Goal: Task Accomplishment & Management: Complete application form

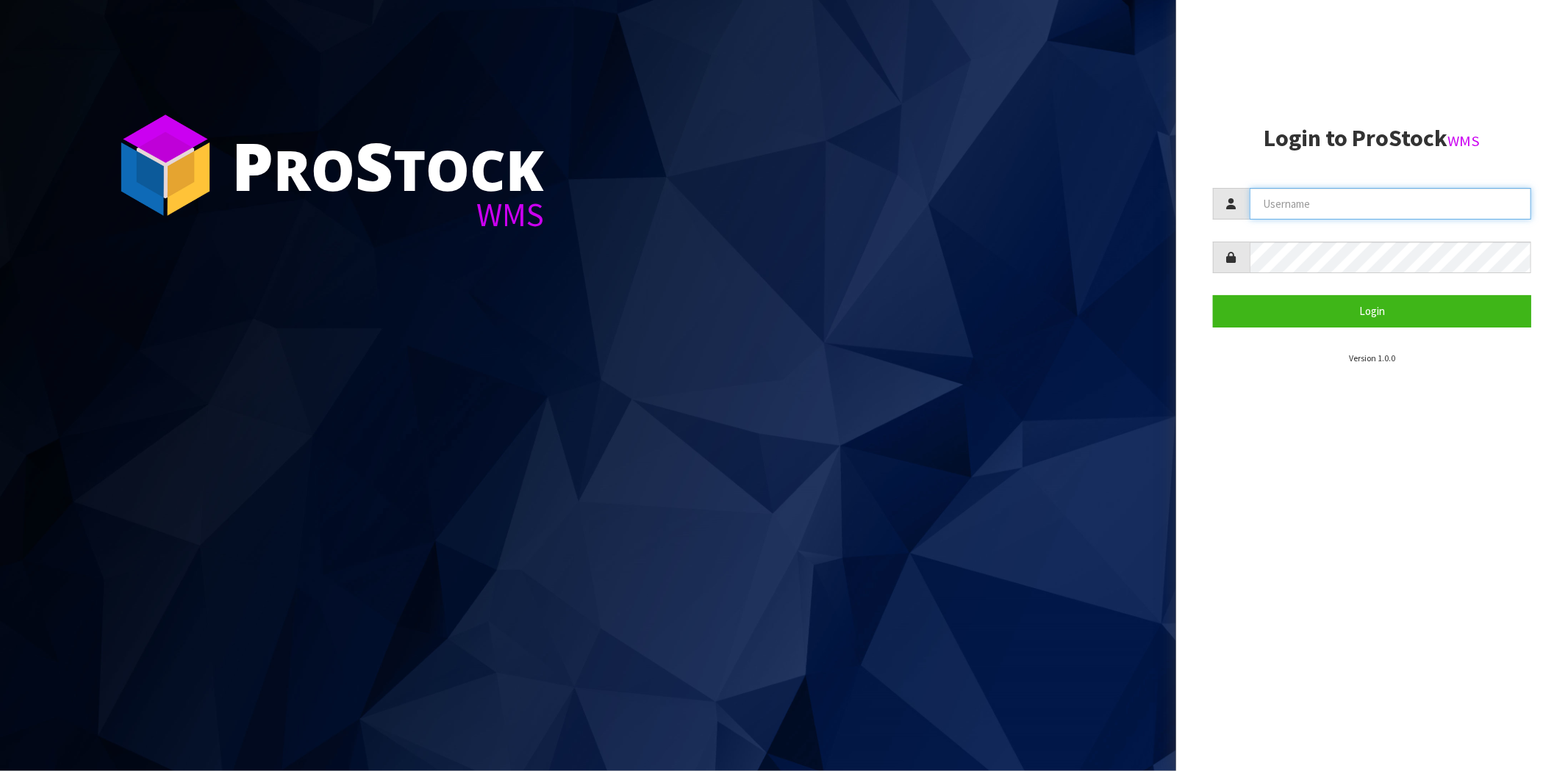
drag, startPoint x: 1295, startPoint y: 195, endPoint x: 1298, endPoint y: 208, distance: 13.3
click at [1295, 195] on input "text" at bounding box center [1390, 203] width 281 height 31
type input "[PERSON_NAME][EMAIL_ADDRESS][DOMAIN_NAME]"
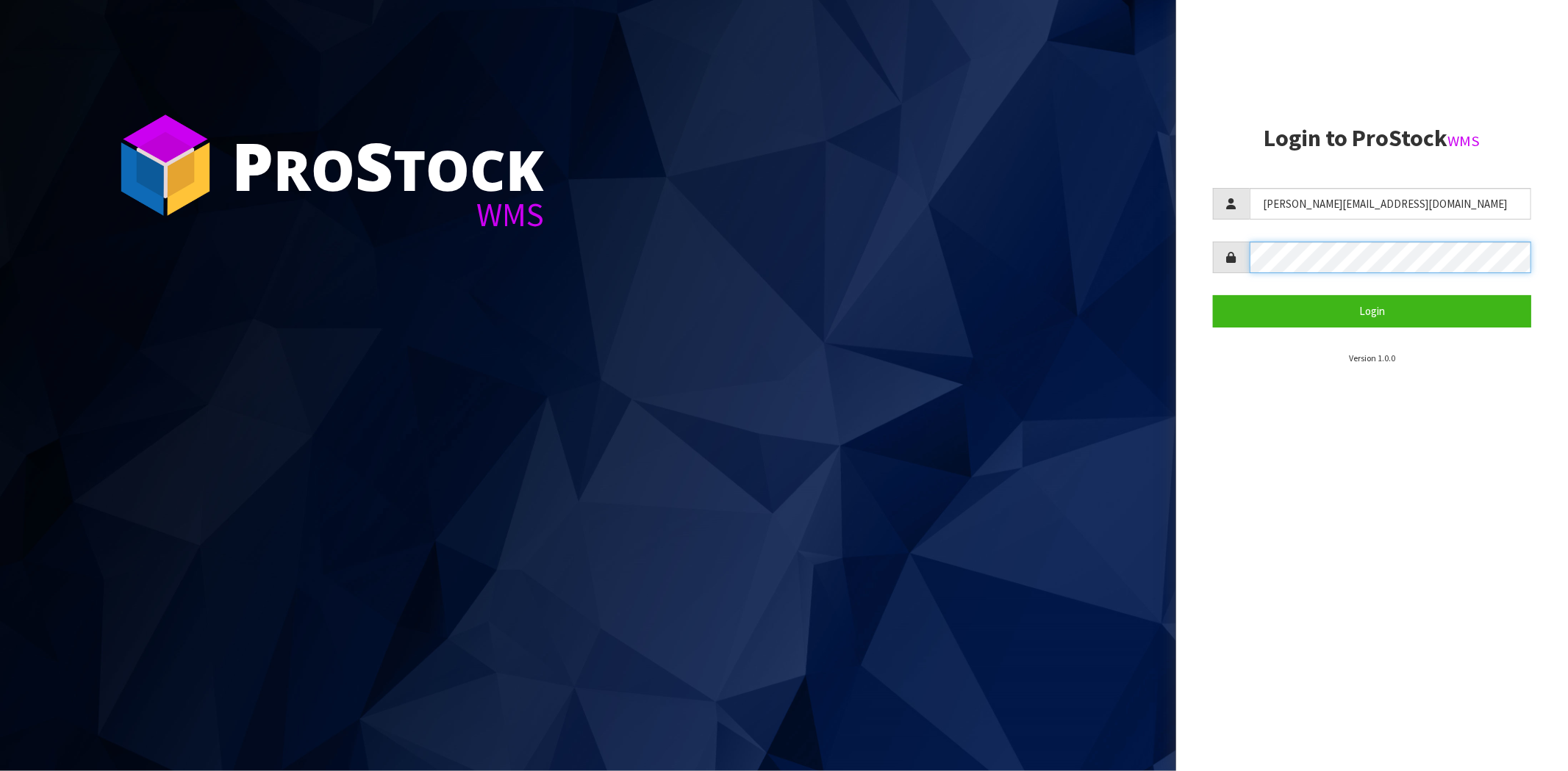
click at [1213, 296] on button "Login" at bounding box center [1372, 311] width 318 height 31
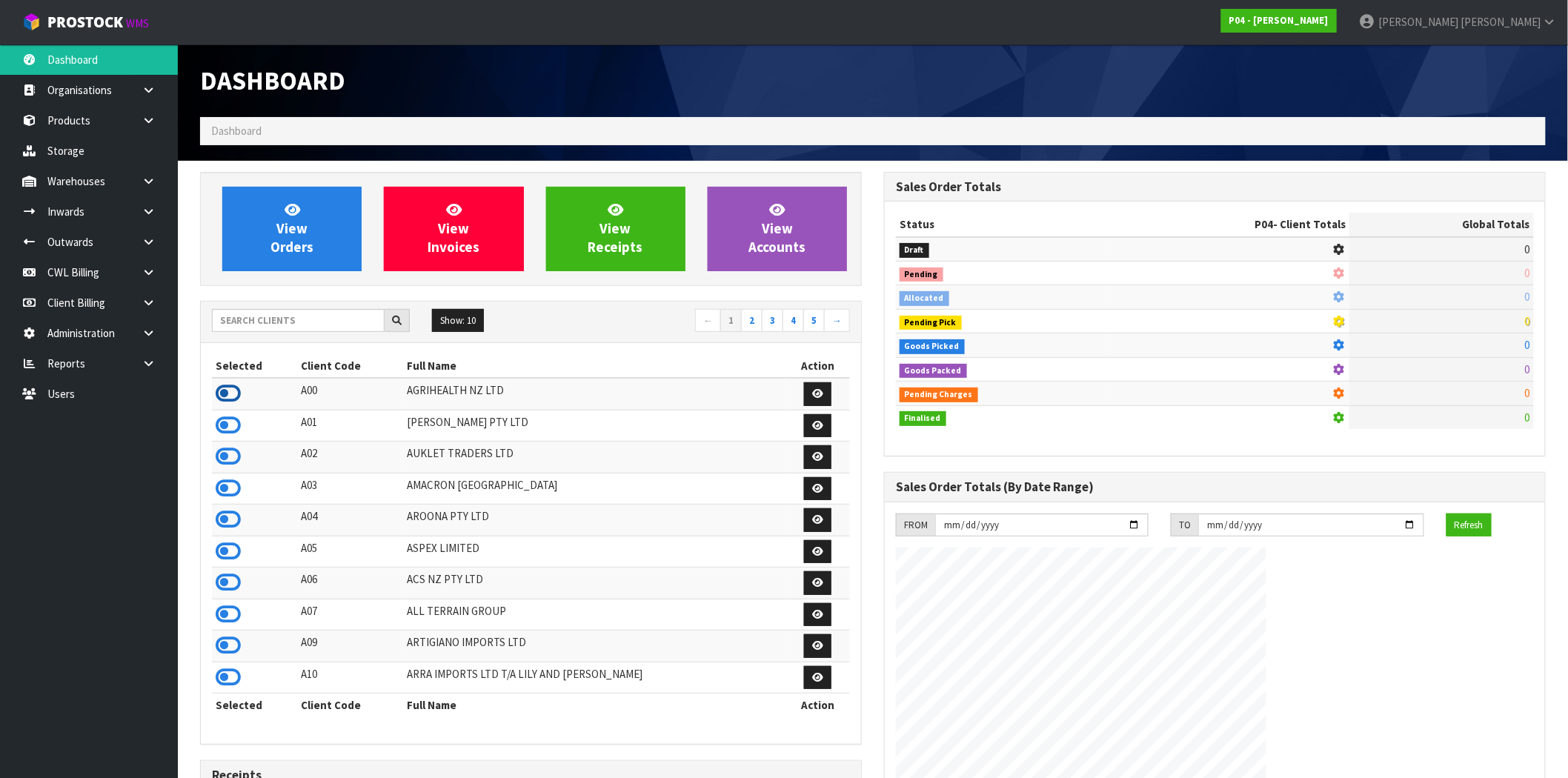
click at [234, 392] on icon at bounding box center [228, 394] width 25 height 23
click at [154, 210] on icon at bounding box center [149, 211] width 15 height 11
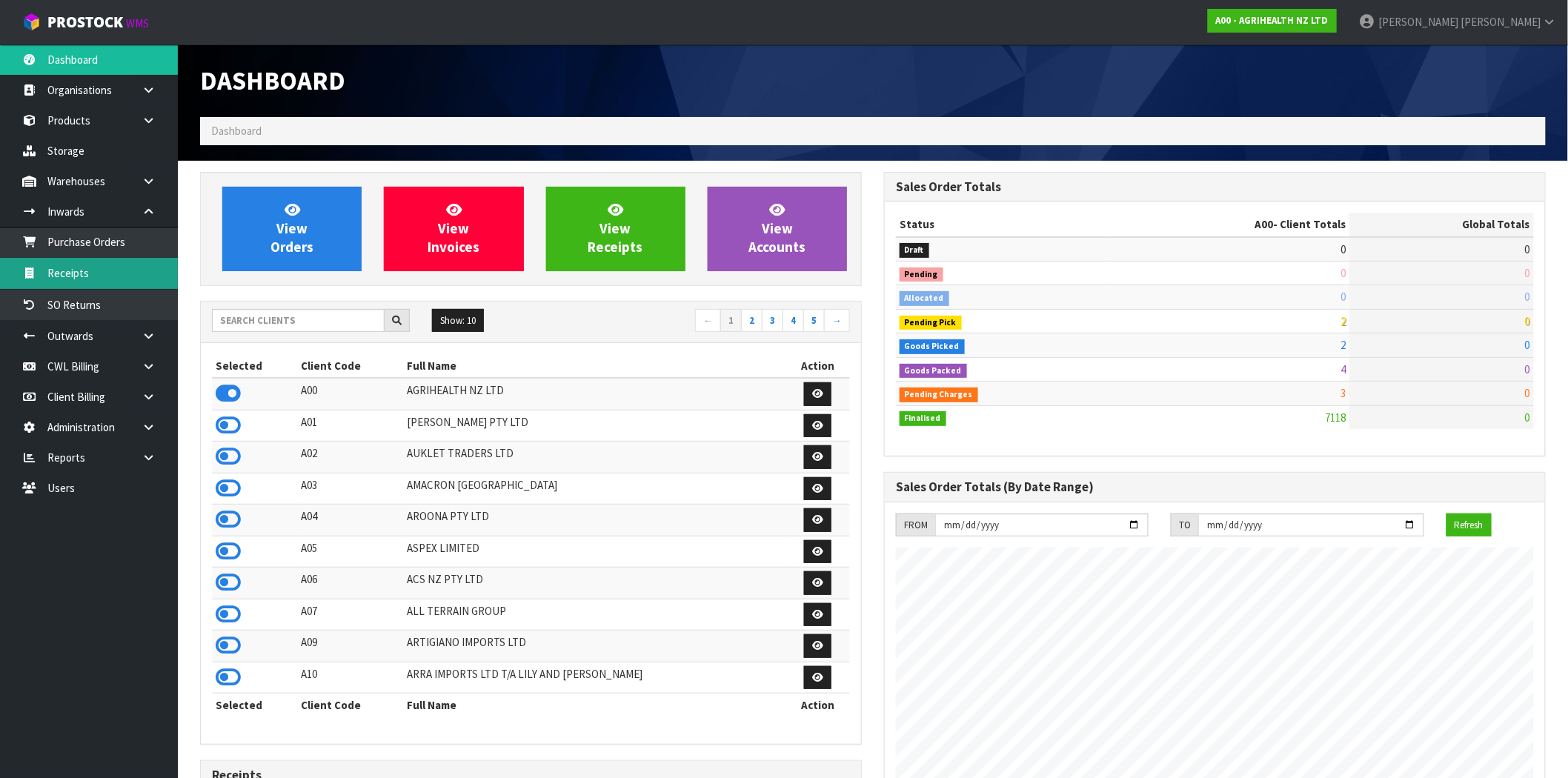
click at [68, 277] on link "Receipts" at bounding box center [89, 273] width 178 height 31
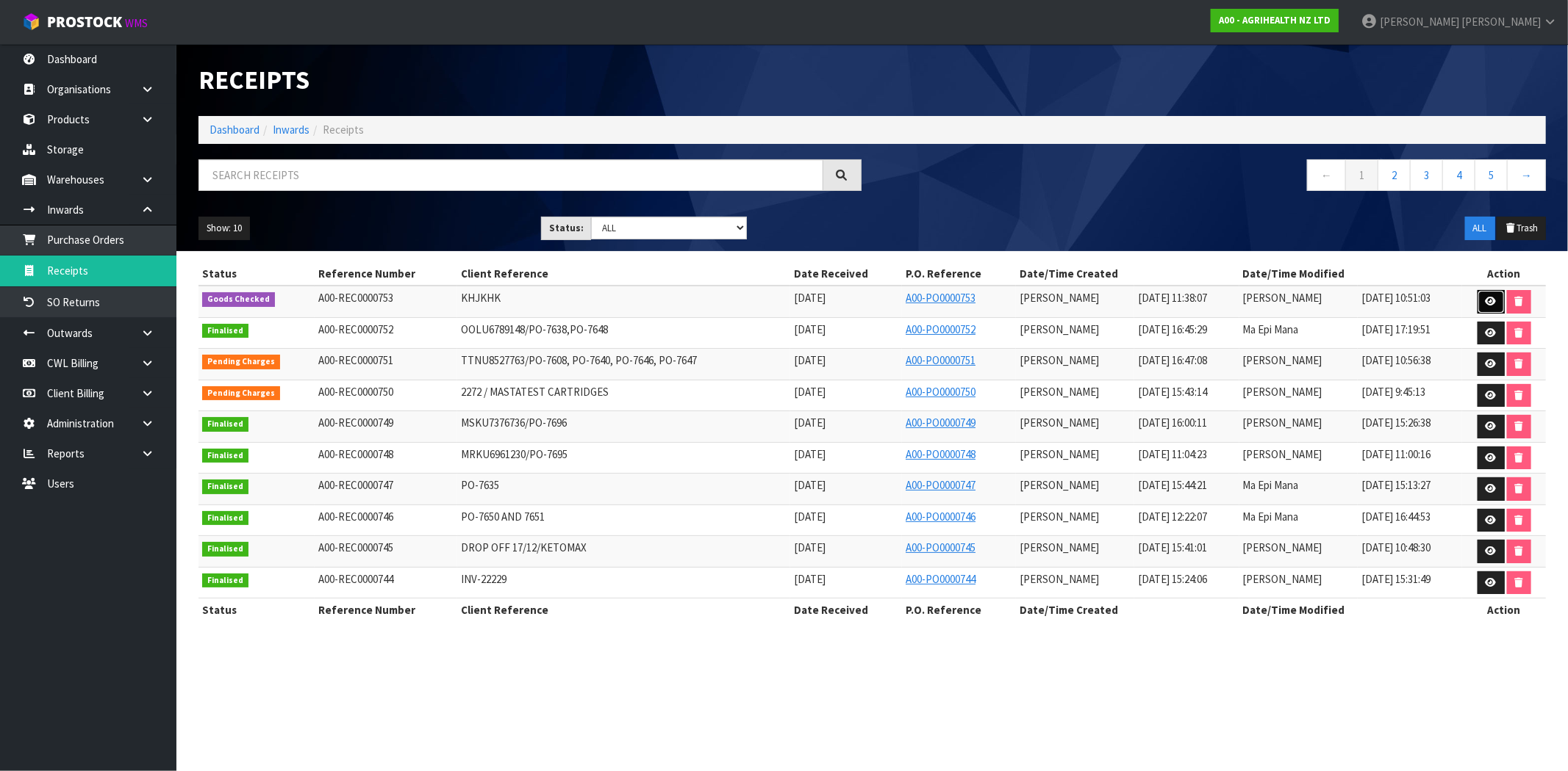
click at [1489, 302] on icon at bounding box center [1491, 301] width 11 height 10
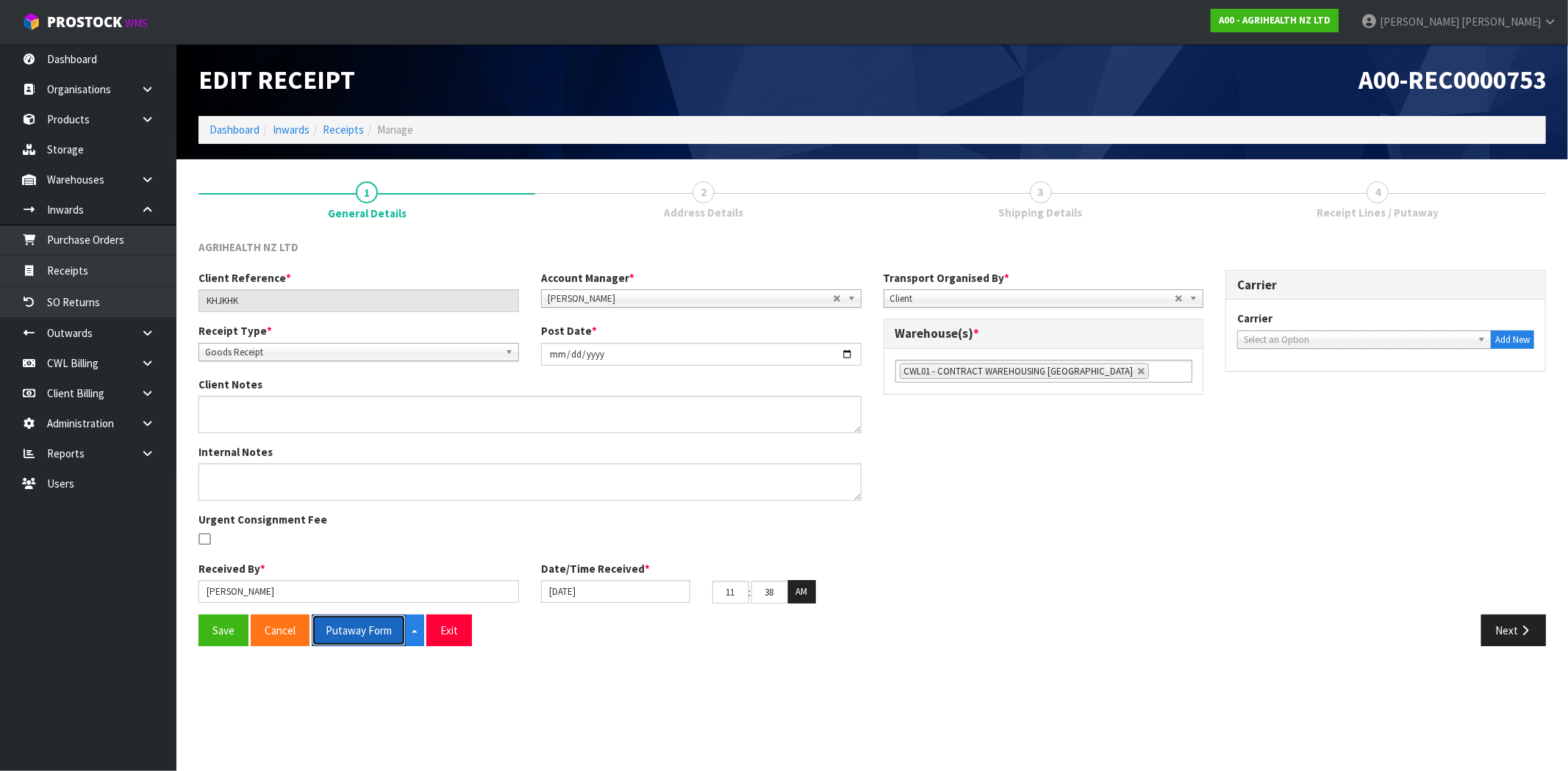
click at [348, 633] on button "Putaway Form" at bounding box center [359, 630] width 94 height 31
click at [1508, 634] on button "Next" at bounding box center [1513, 630] width 65 height 31
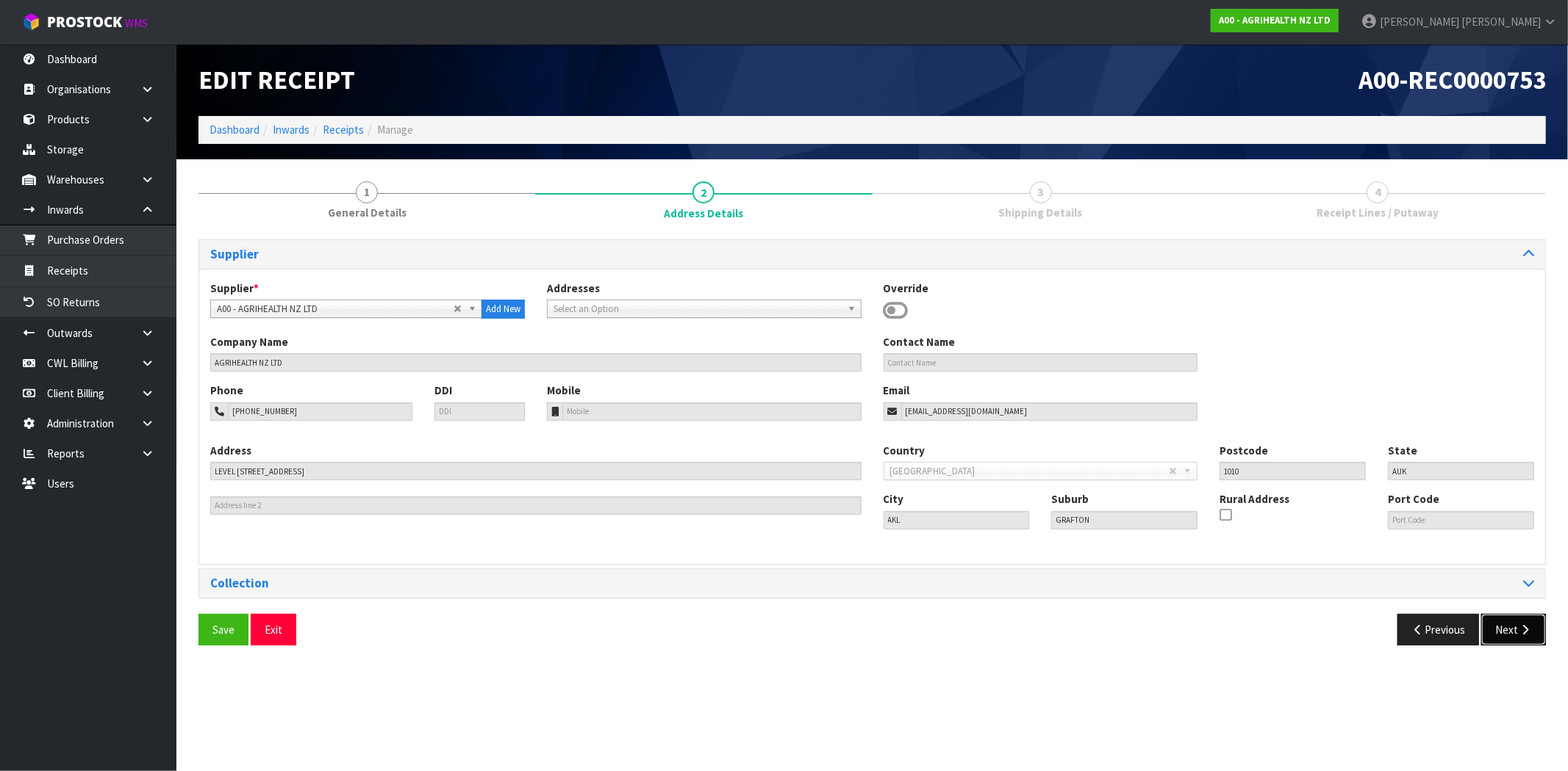
click at [1528, 634] on icon "button" at bounding box center [1525, 630] width 14 height 11
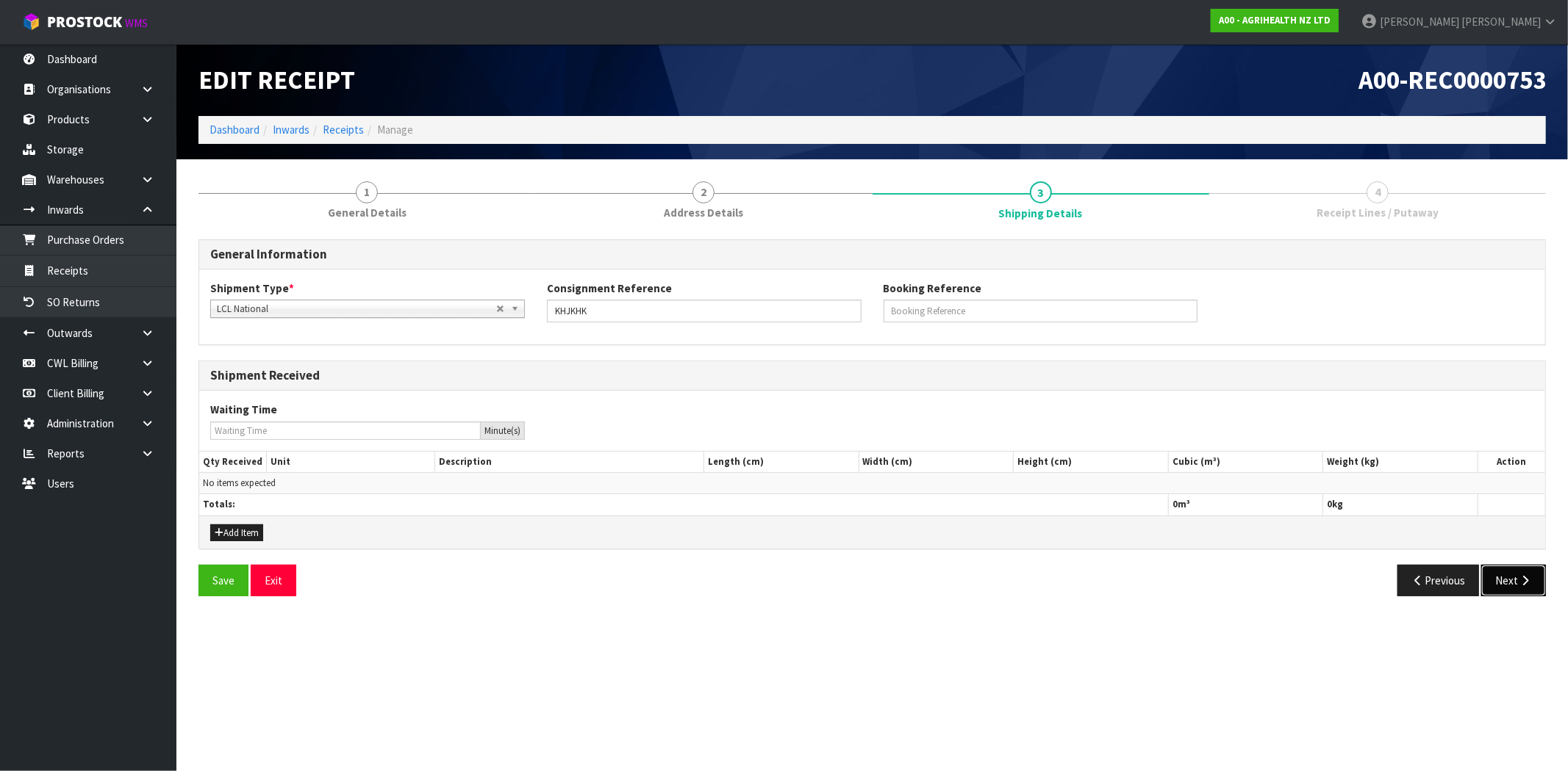
click at [1511, 593] on button "Next" at bounding box center [1513, 580] width 65 height 31
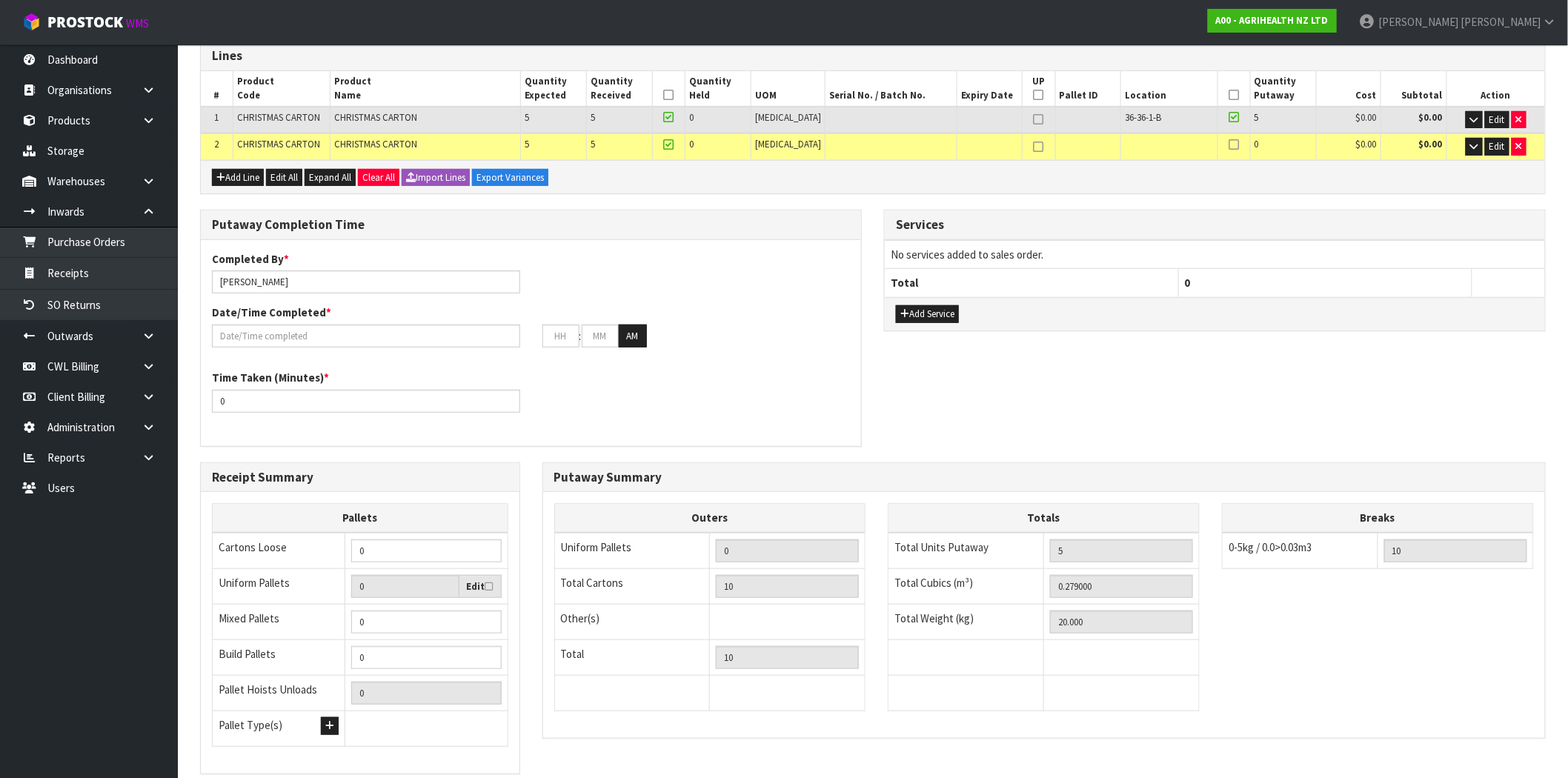
scroll to position [300, 0]
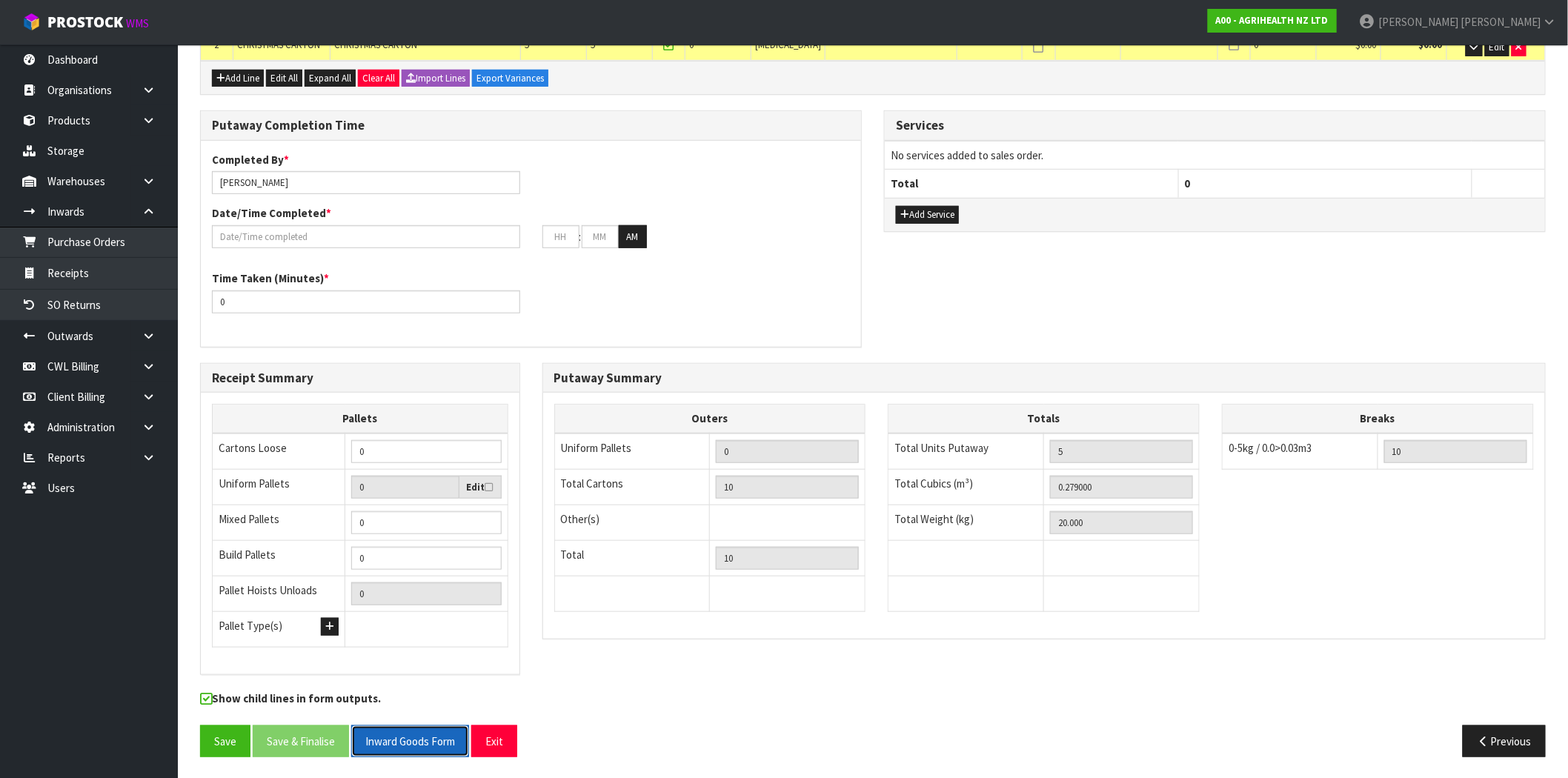
click at [416, 743] on button "Inward Goods Form" at bounding box center [410, 741] width 118 height 32
click at [92, 269] on link "Receipts" at bounding box center [89, 273] width 178 height 31
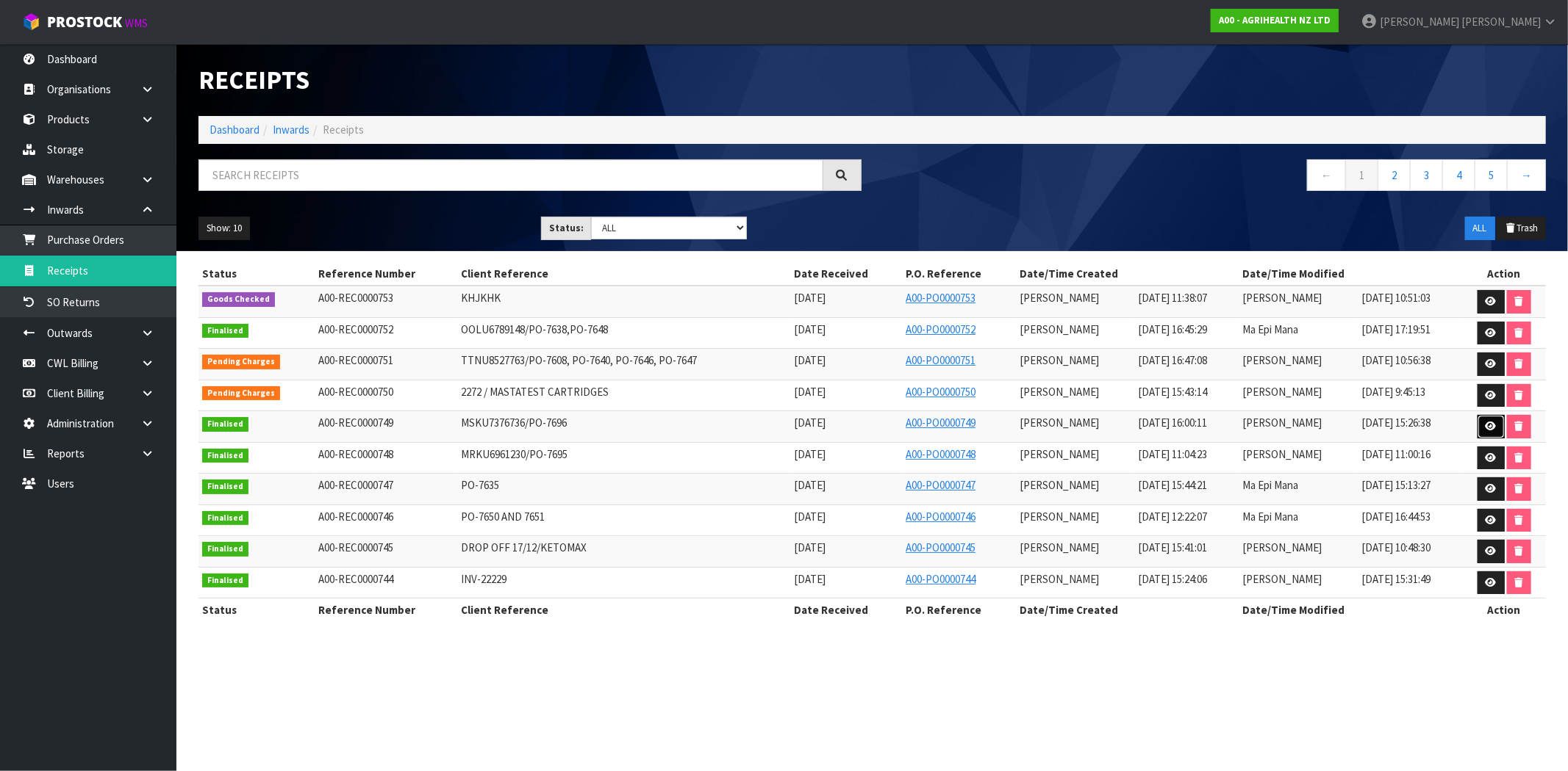
click at [1488, 433] on link at bounding box center [1491, 427] width 27 height 23
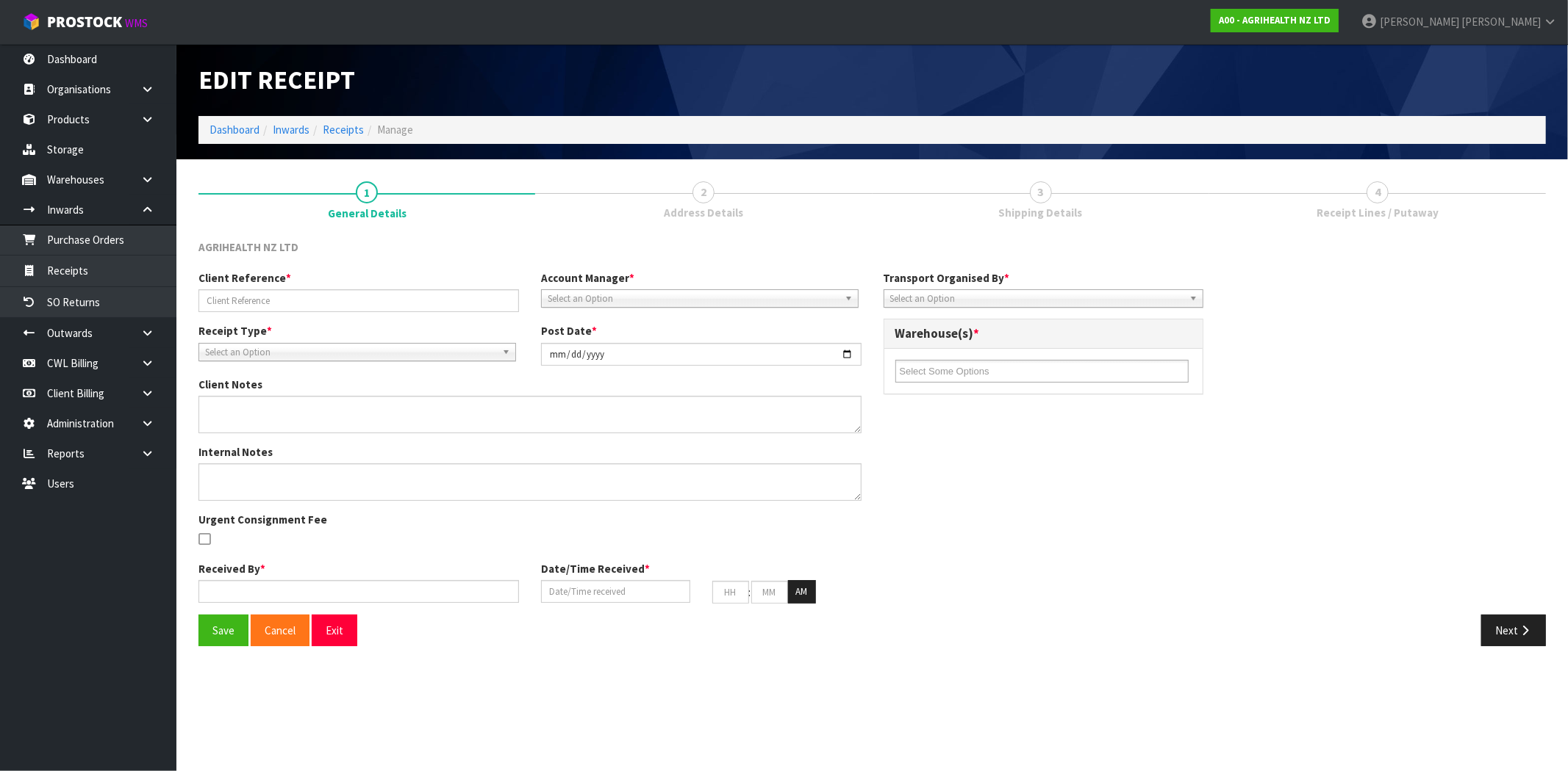
type input "MSKU7376736/PO-7696"
type input "[DATE]"
type input "[PERSON_NAME]"
type input "[DATE]"
type input "04"
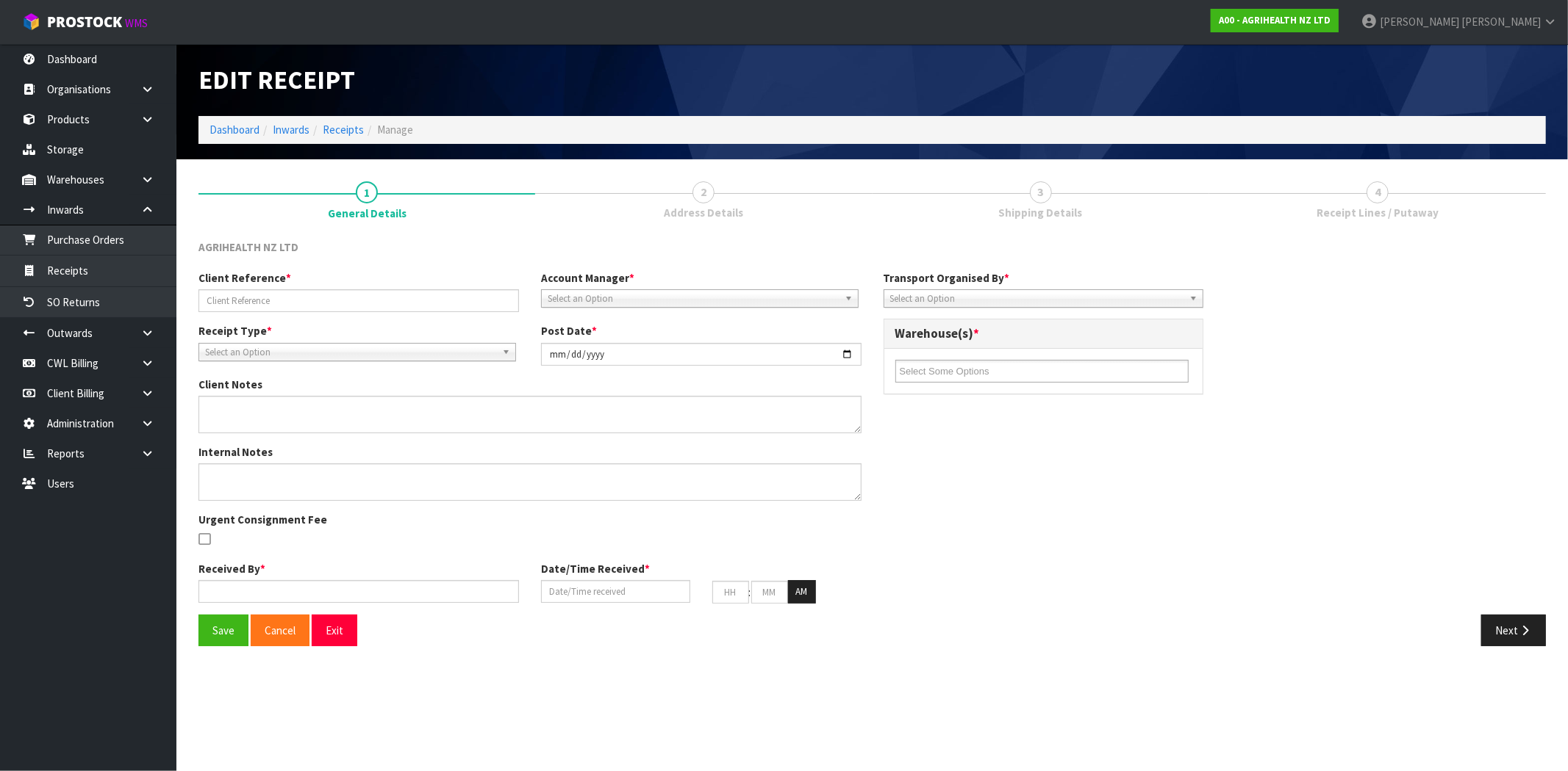
type input "00"
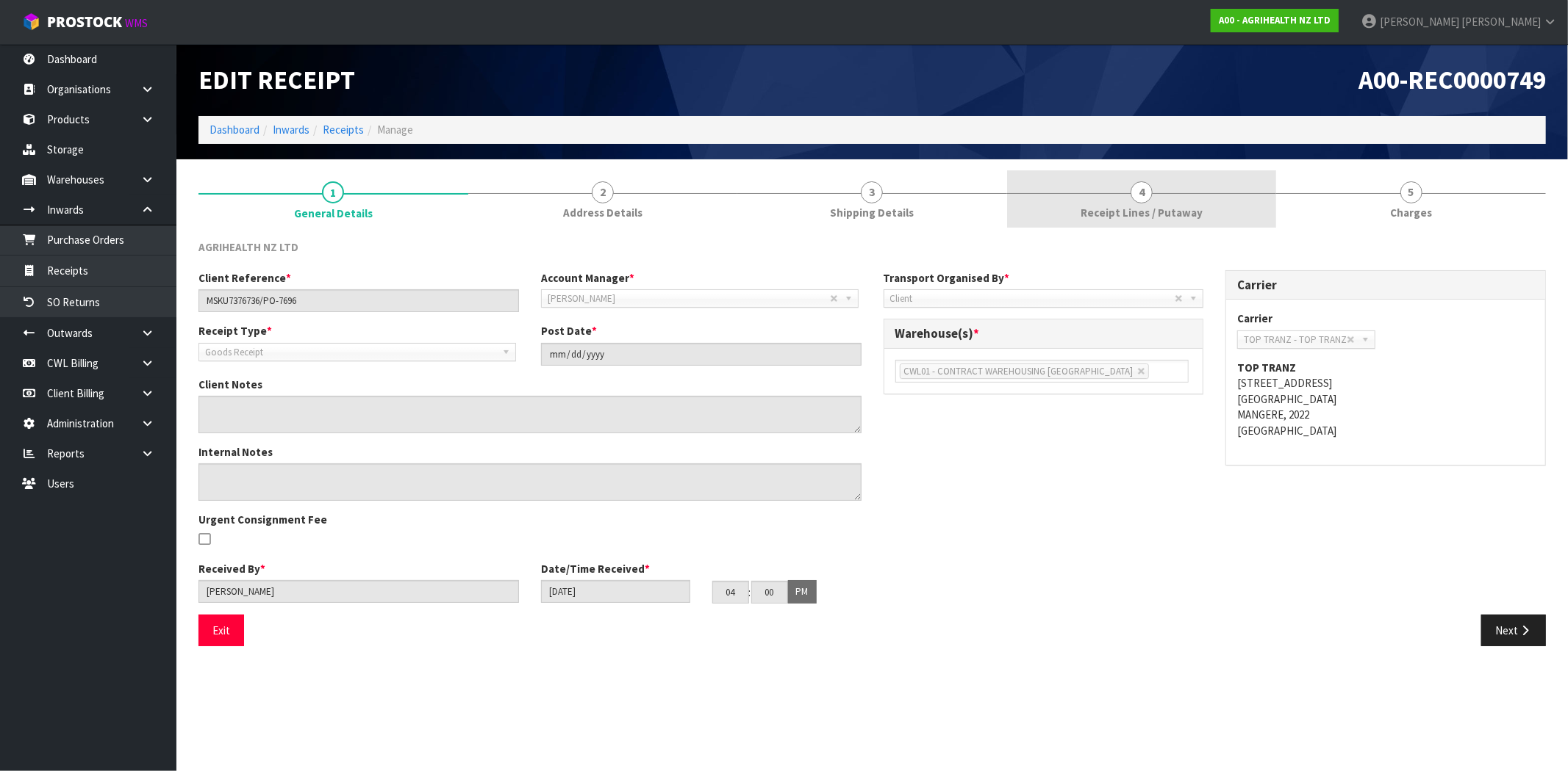
click at [1174, 181] on link "4 Receipt Lines / Putaway" at bounding box center [1142, 199] width 270 height 58
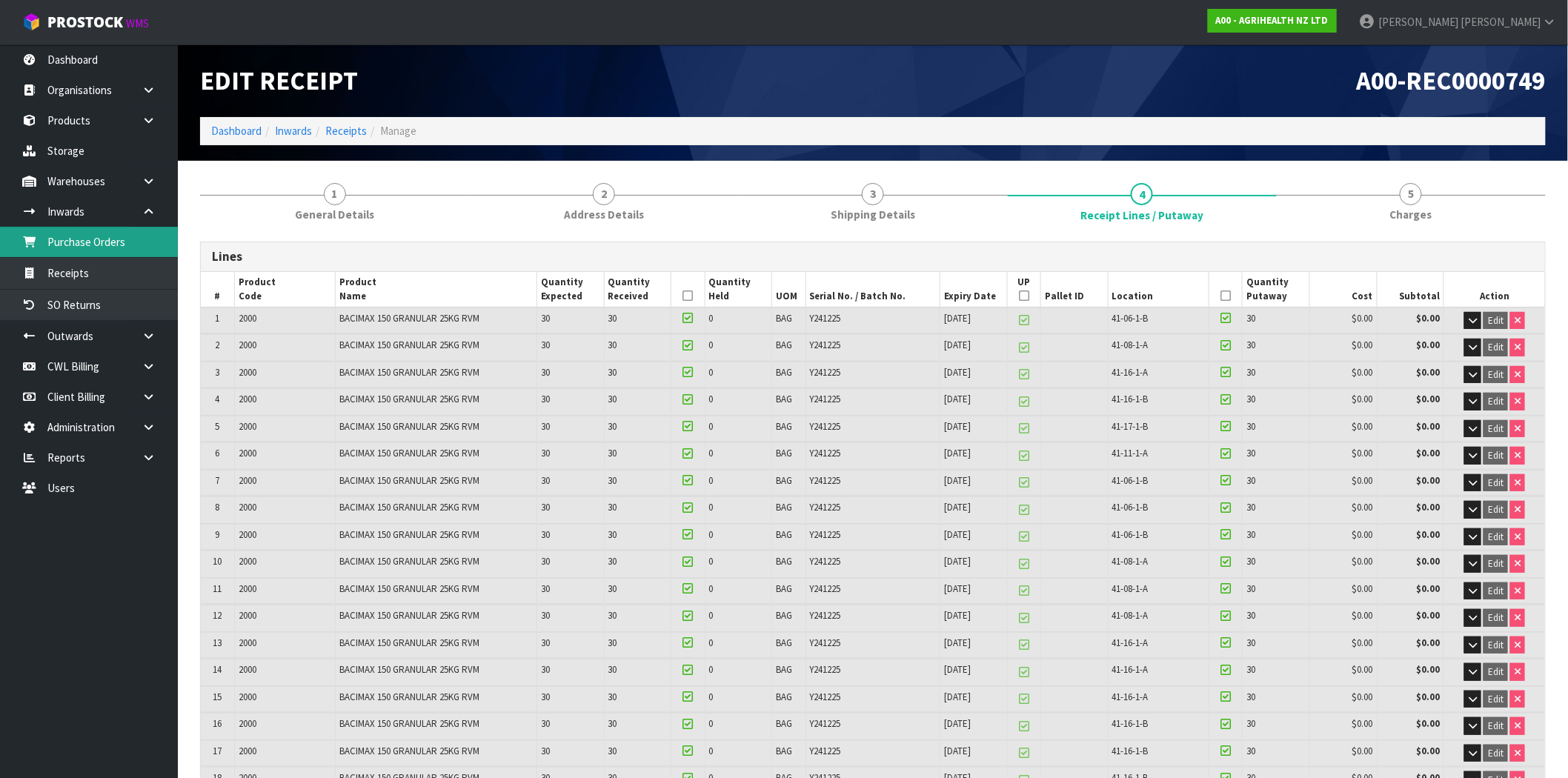
click at [96, 238] on link "Purchase Orders" at bounding box center [89, 242] width 178 height 31
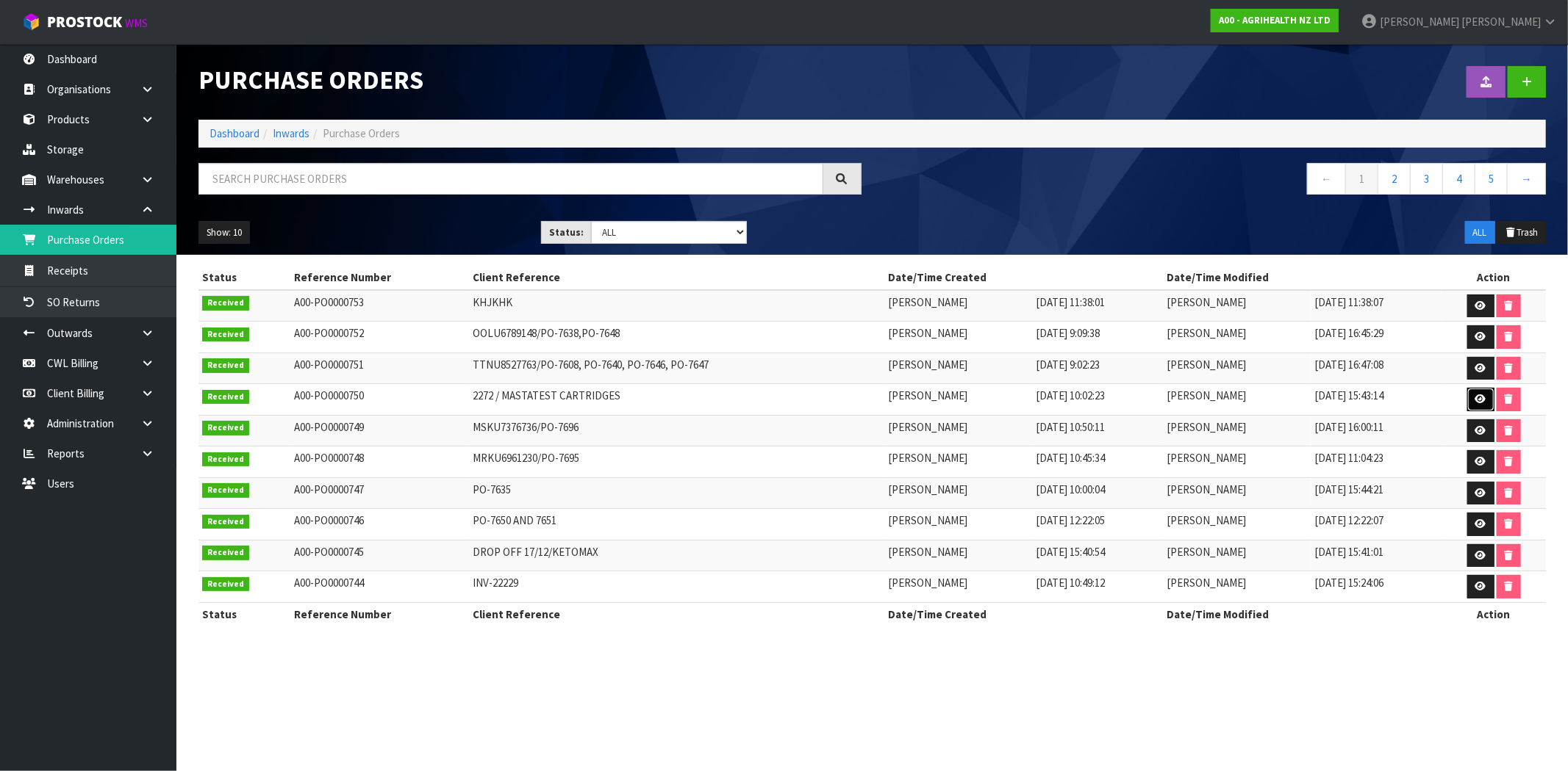
click at [1490, 396] on link at bounding box center [1481, 400] width 27 height 23
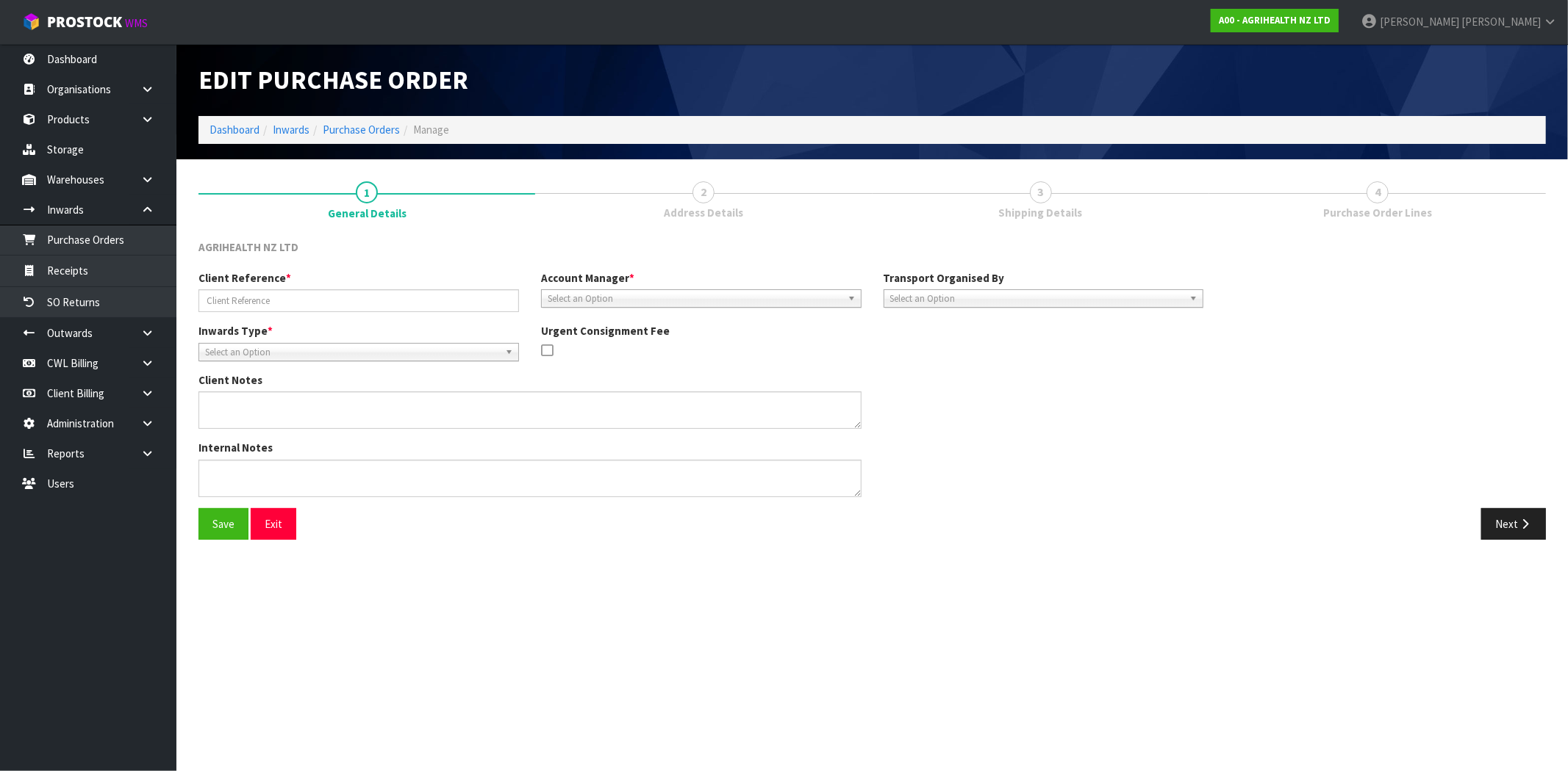
type input "2272 / MASTATEST CARTRIDGES"
type textarea "PLEASE ADVISE ONCE THESE HAVE BEEN PUT INTO STOCK."
type textarea "CLIENT ARRANGED RETURN - [PHONE_NUMBER] & [PHONE_NUMBER] - COURIER TICKETS TO R…"
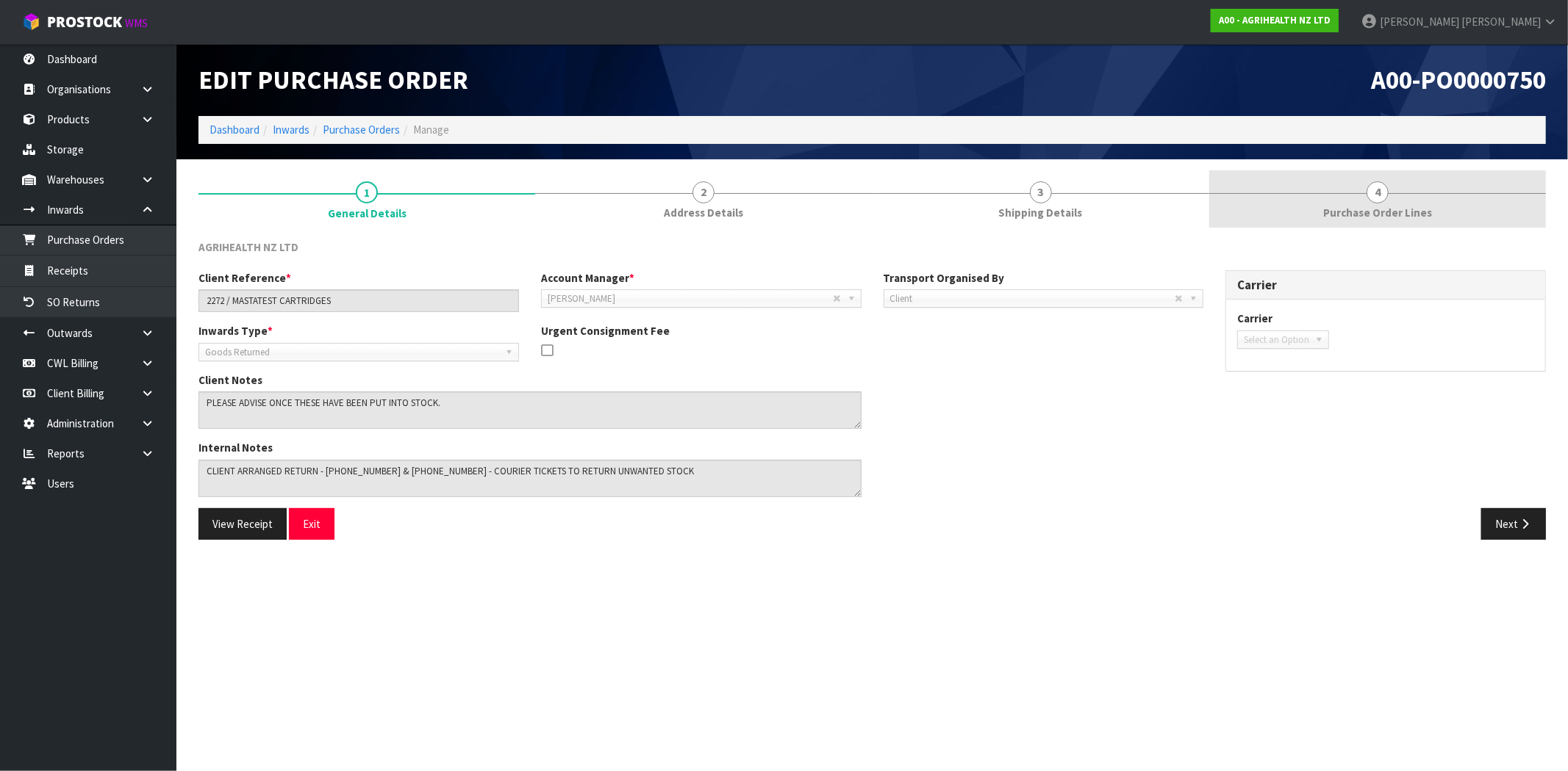
click at [1443, 223] on link "4 Purchase Order Lines" at bounding box center [1377, 199] width 336 height 58
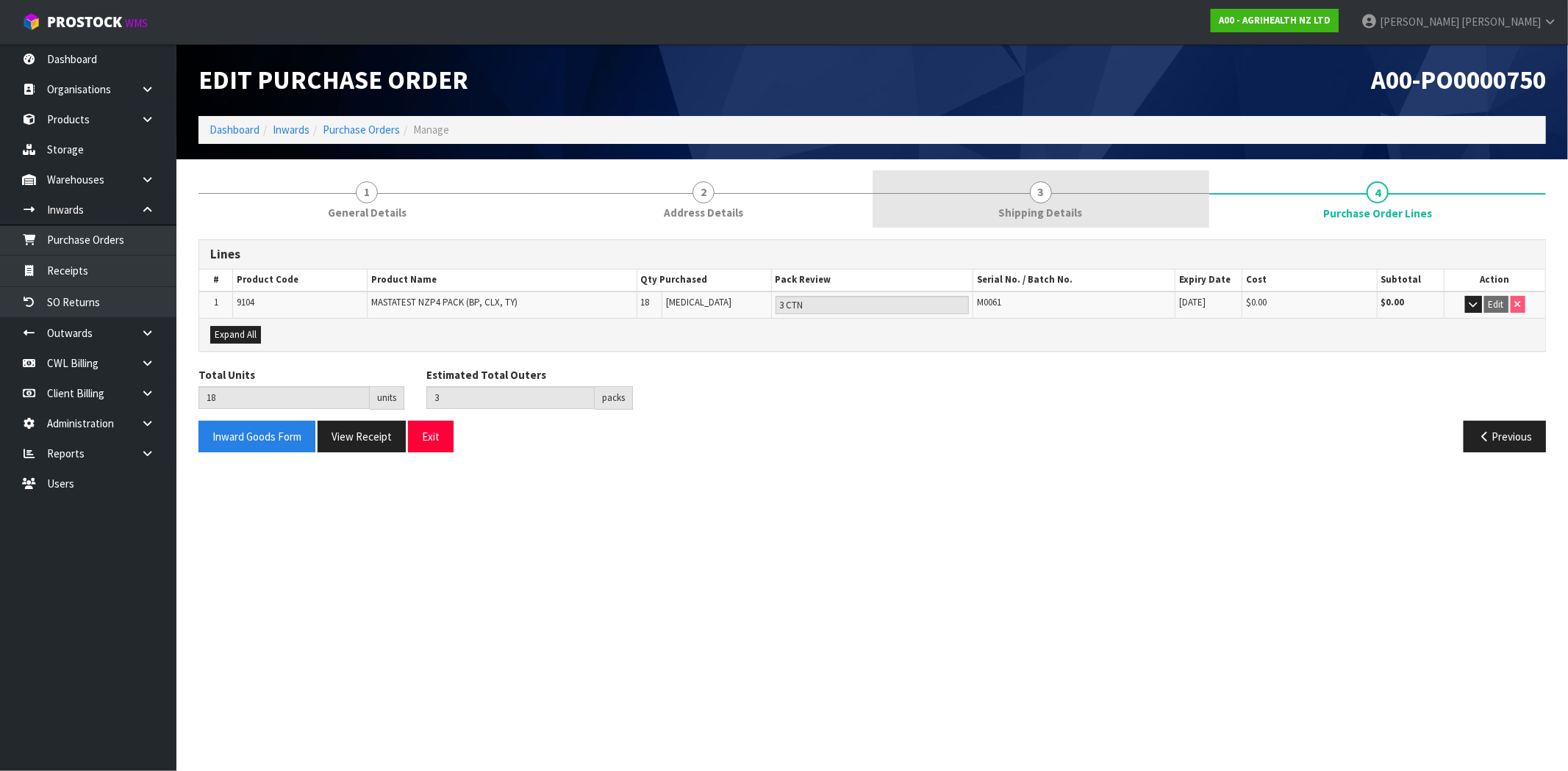
click at [1149, 208] on link "3 Shipping Details" at bounding box center [1040, 199] width 336 height 58
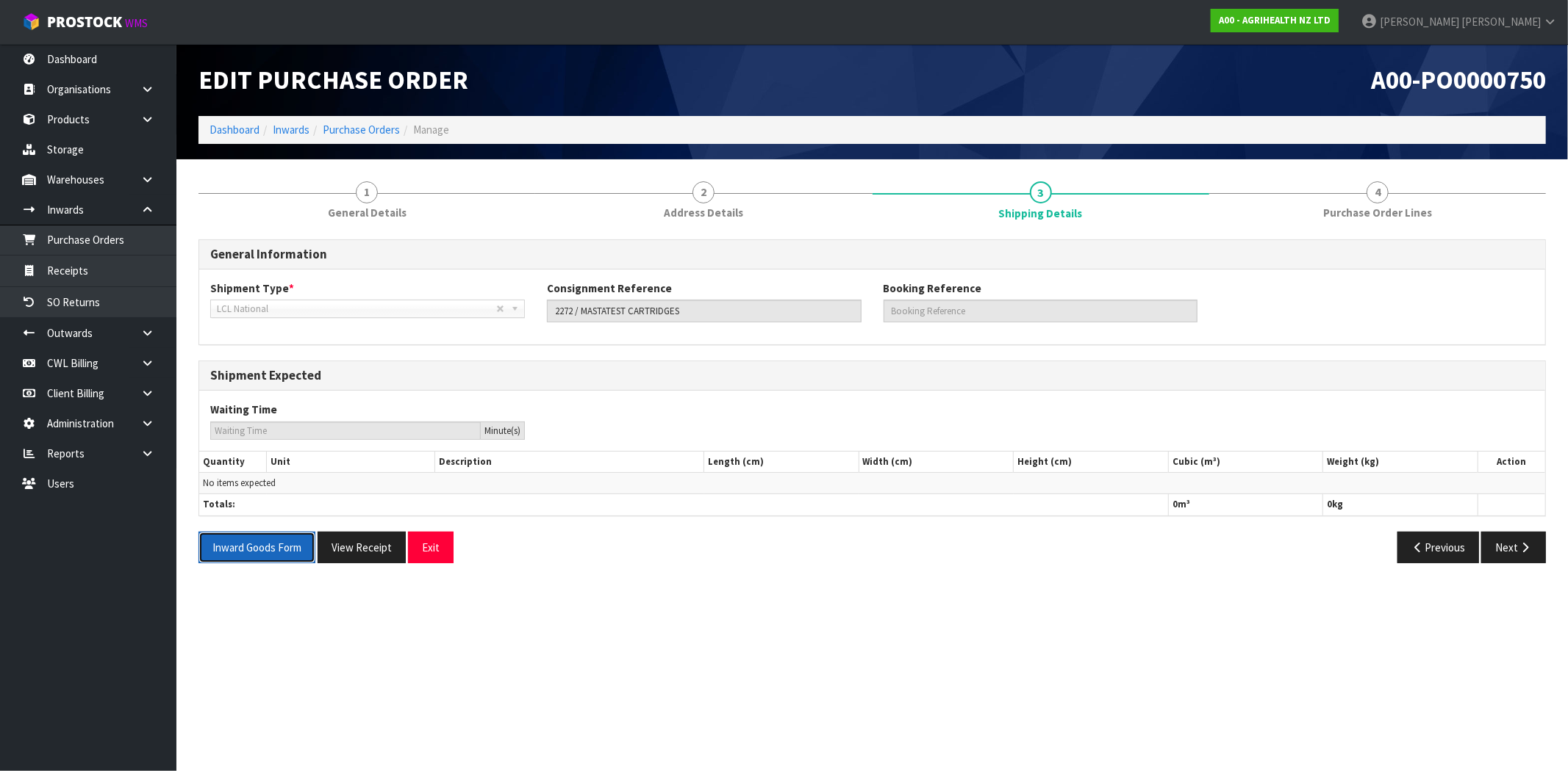
click at [254, 544] on button "Inward Goods Form" at bounding box center [257, 547] width 117 height 31
click at [107, 275] on link "Receipts" at bounding box center [88, 270] width 176 height 31
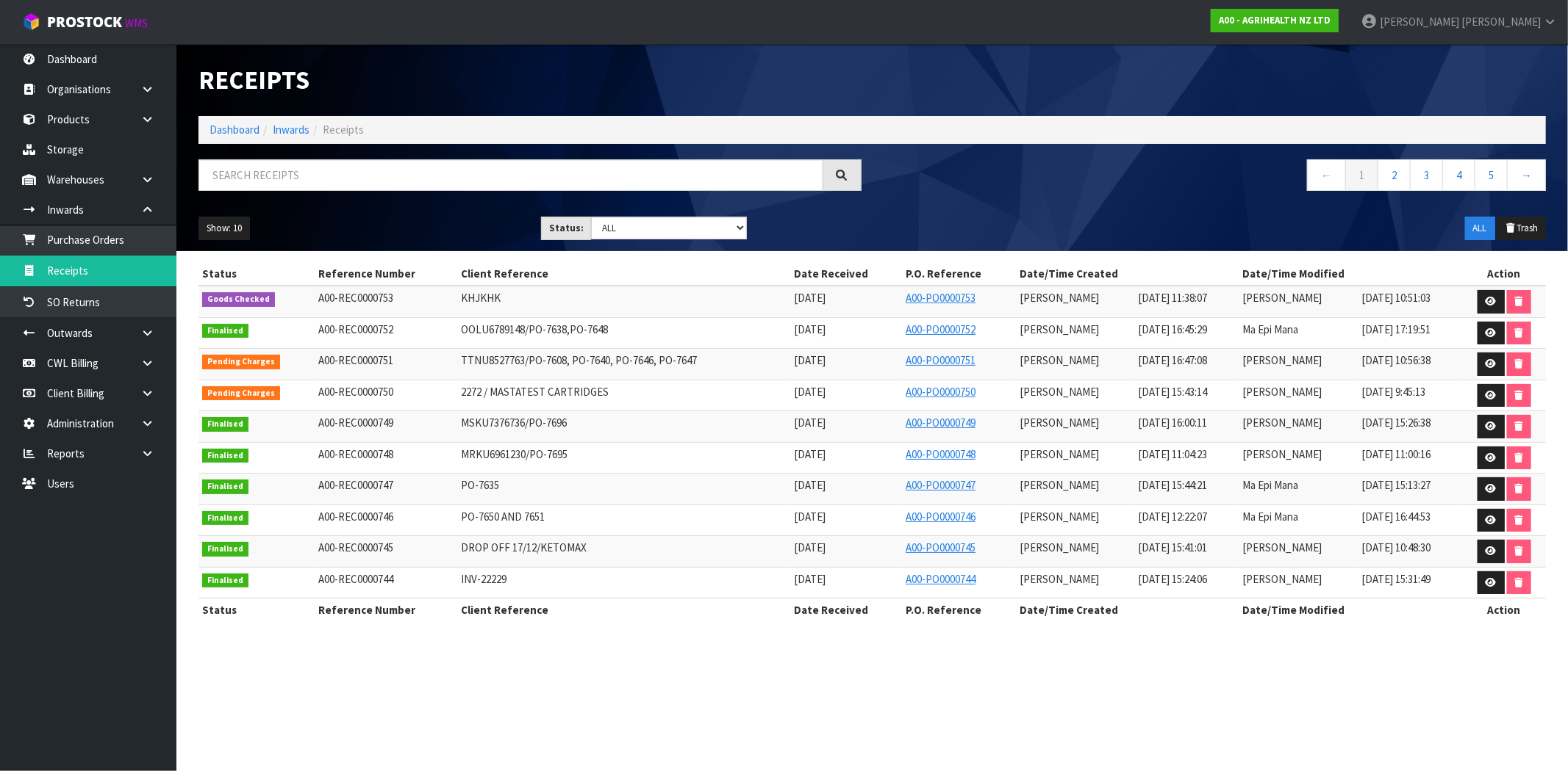
click at [1475, 456] on td at bounding box center [1503, 457] width 84 height 31
click at [1480, 456] on link at bounding box center [1491, 458] width 27 height 23
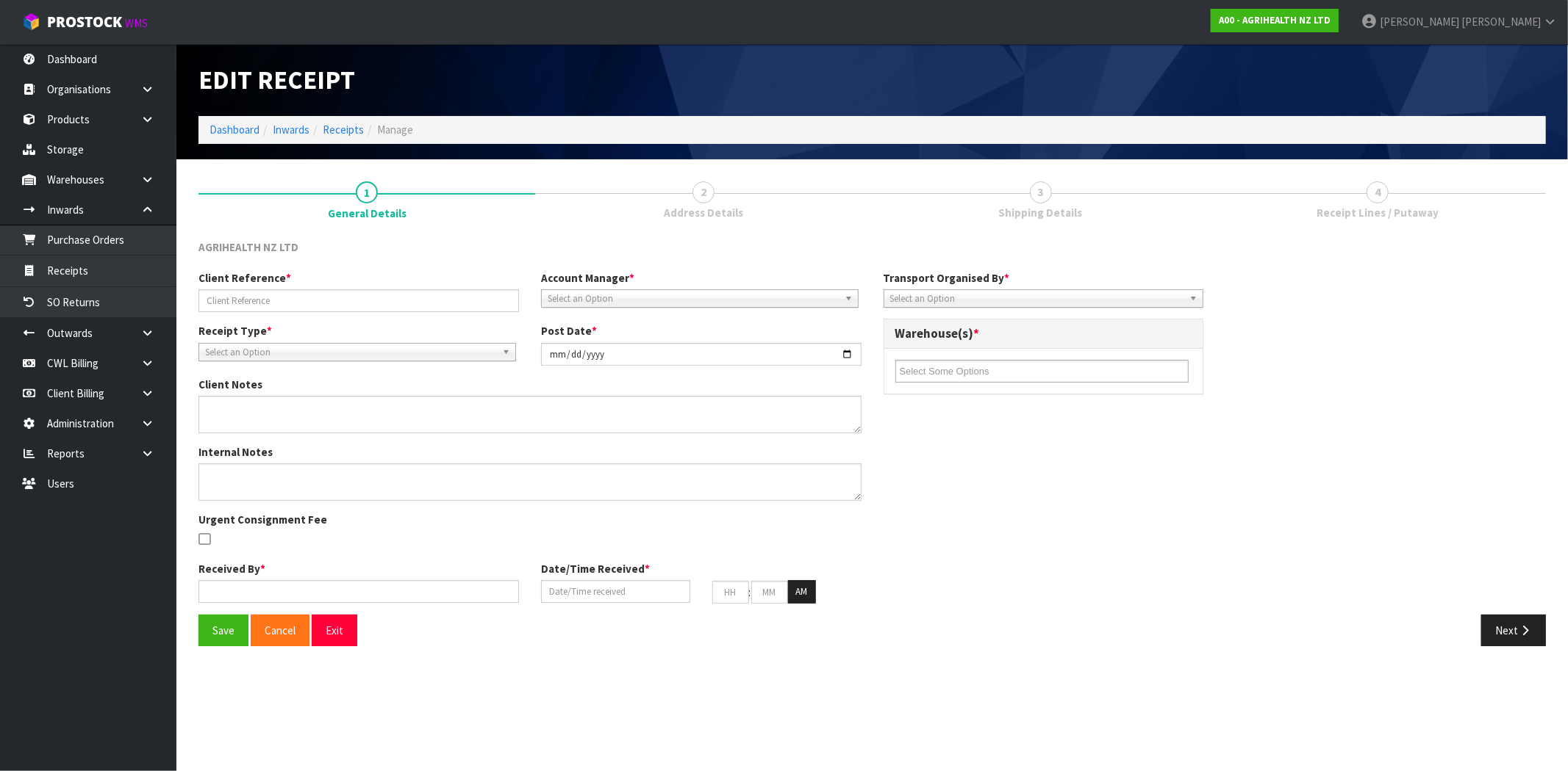
type input "MRKU6961230/PO-7695"
type input "[DATE]"
type textarea "1 X DAMAGE BAG WEIGHT, 4.1KG 1 X DAMAGE BAG WEIGHT, 15.3KG"
type input "[PERSON_NAME]"
type input "[DATE]"
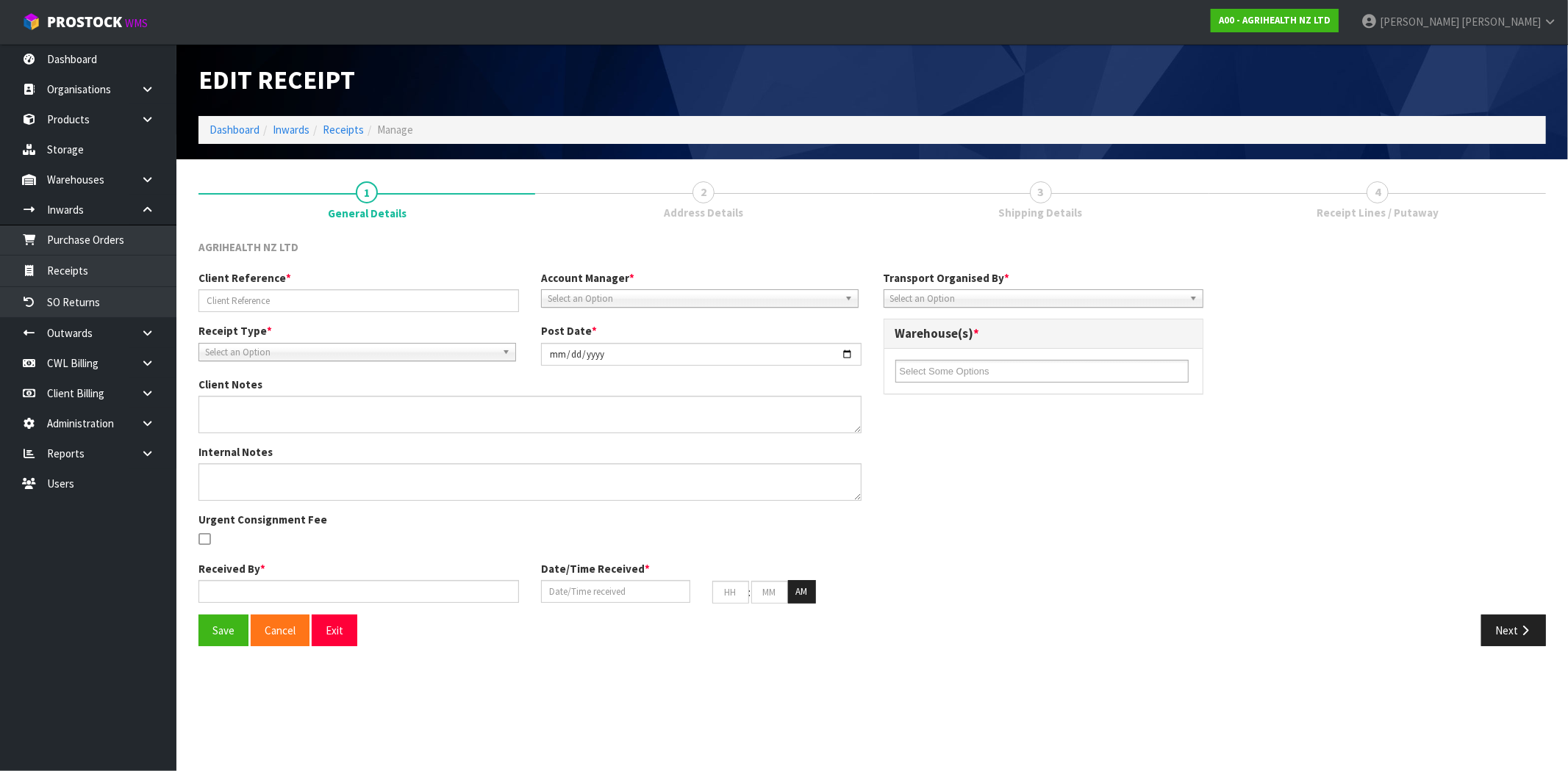
type input "11"
type input "04"
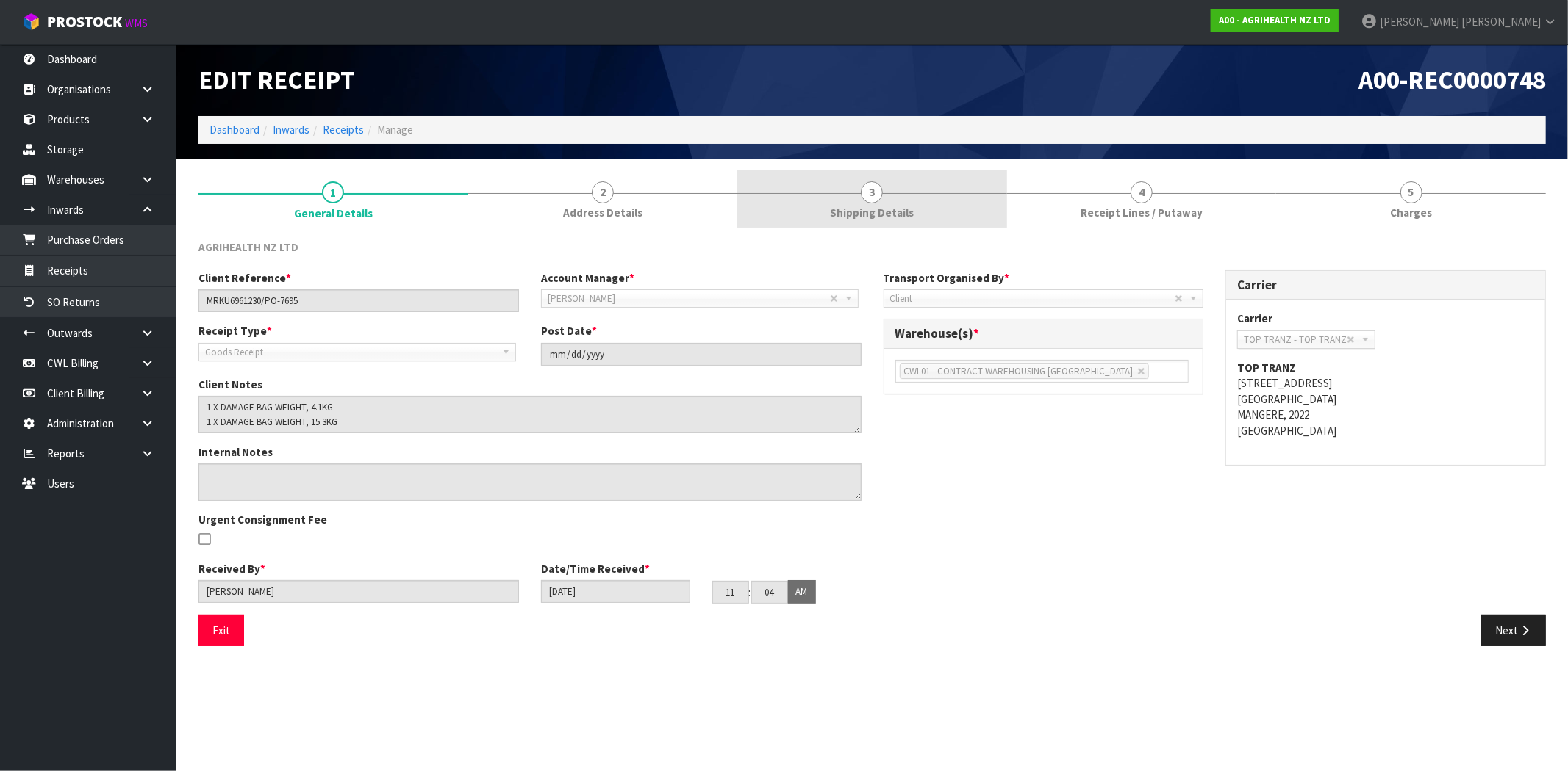
click at [1109, 211] on span "Receipt Lines / Putaway" at bounding box center [1142, 212] width 122 height 15
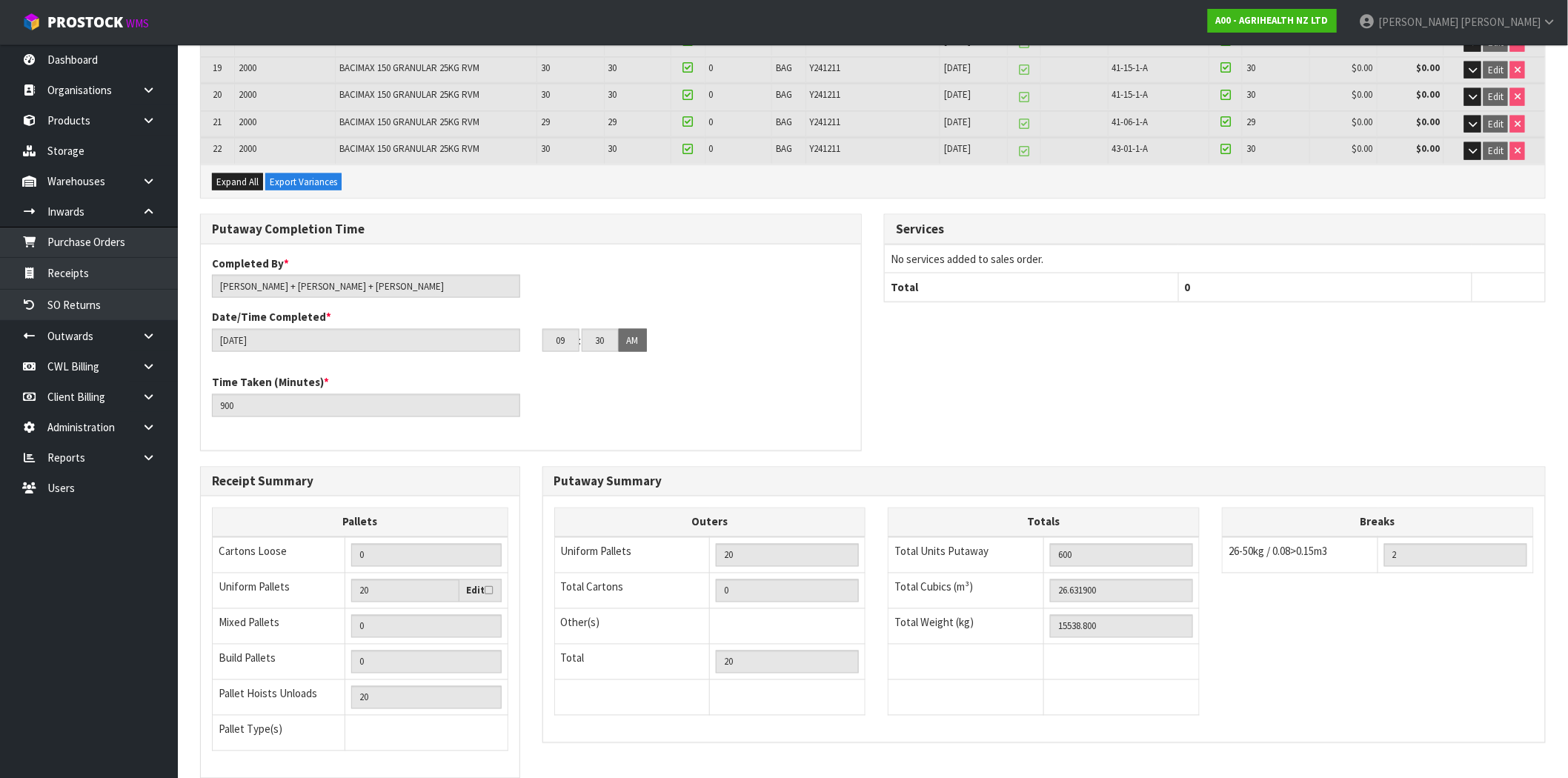
scroll to position [833, 0]
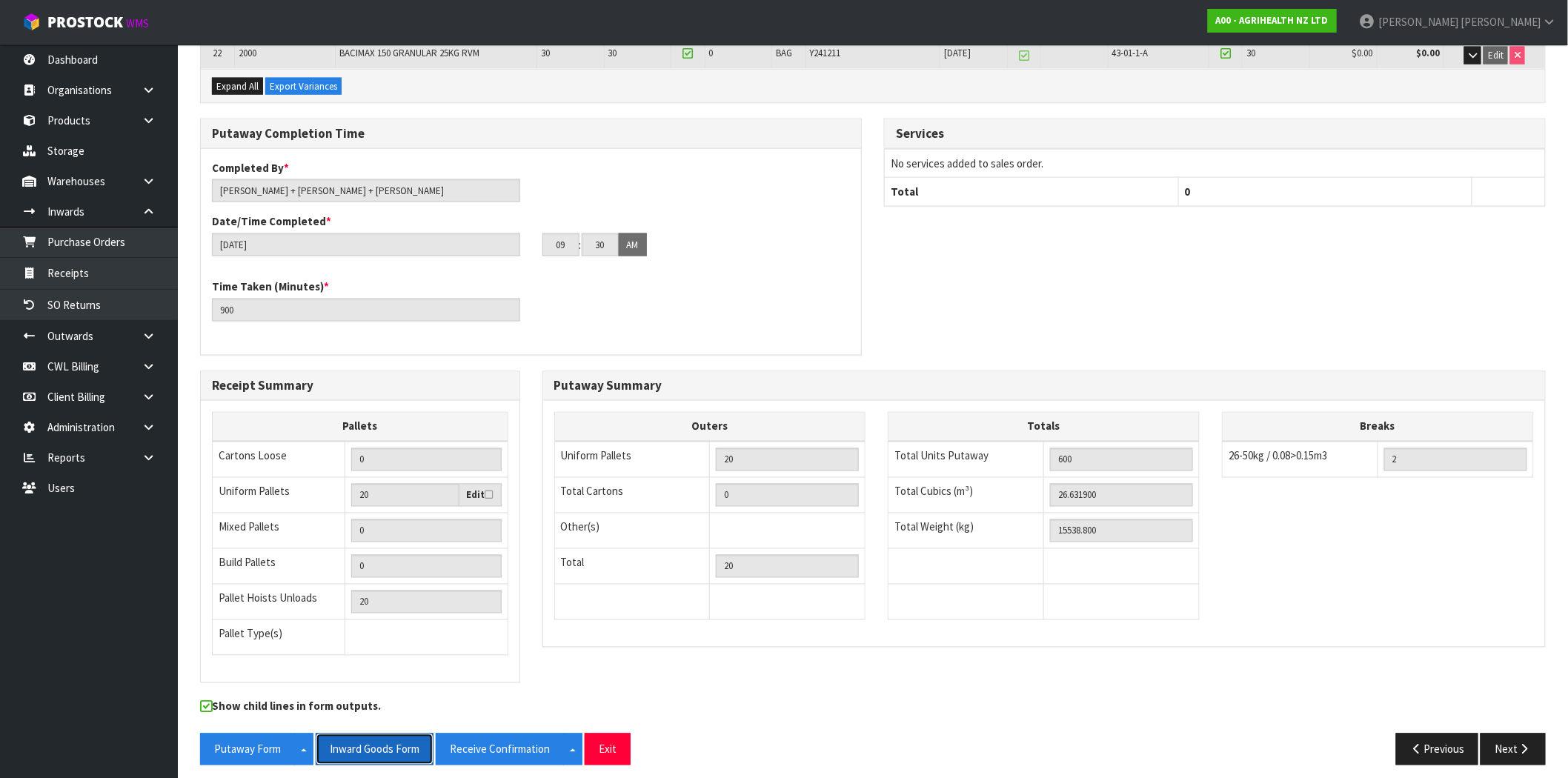
click at [386, 741] on button "Inward Goods Form" at bounding box center [374, 749] width 118 height 32
